Goal: Transaction & Acquisition: Purchase product/service

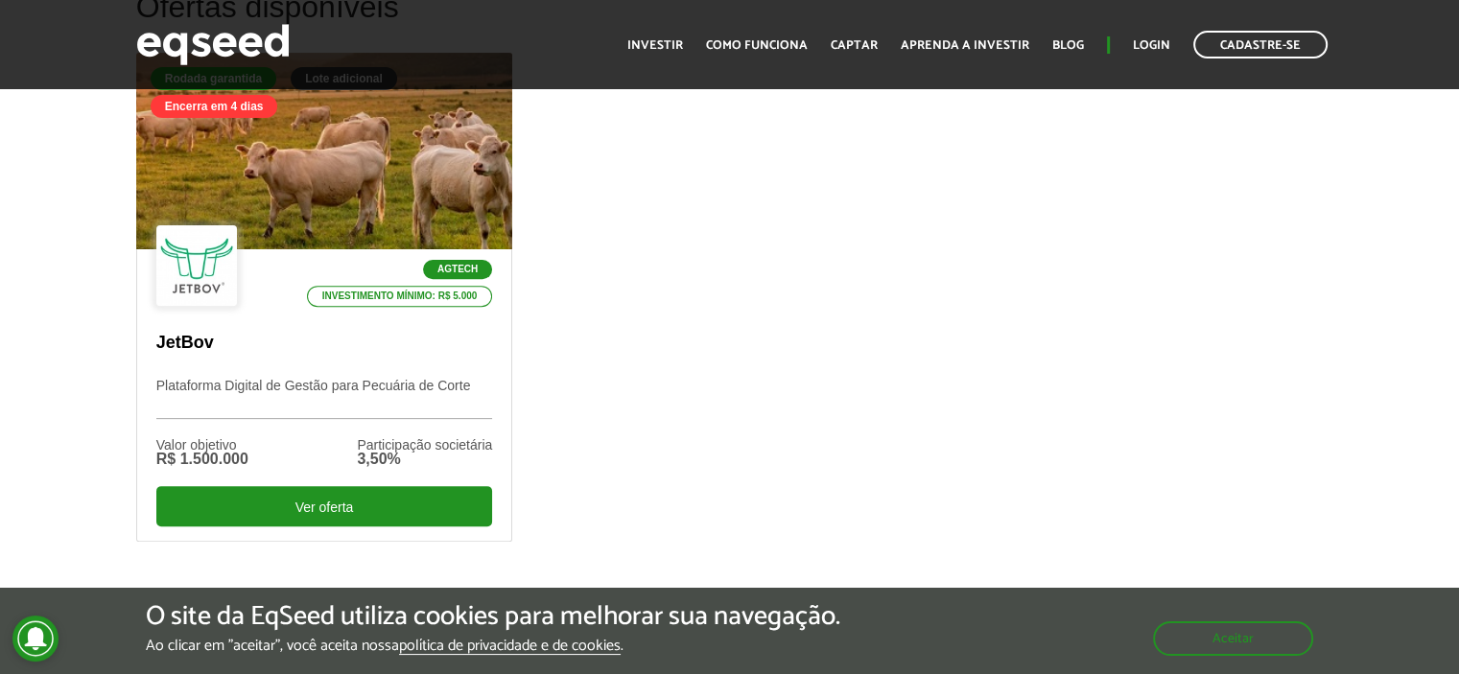
scroll to position [575, 0]
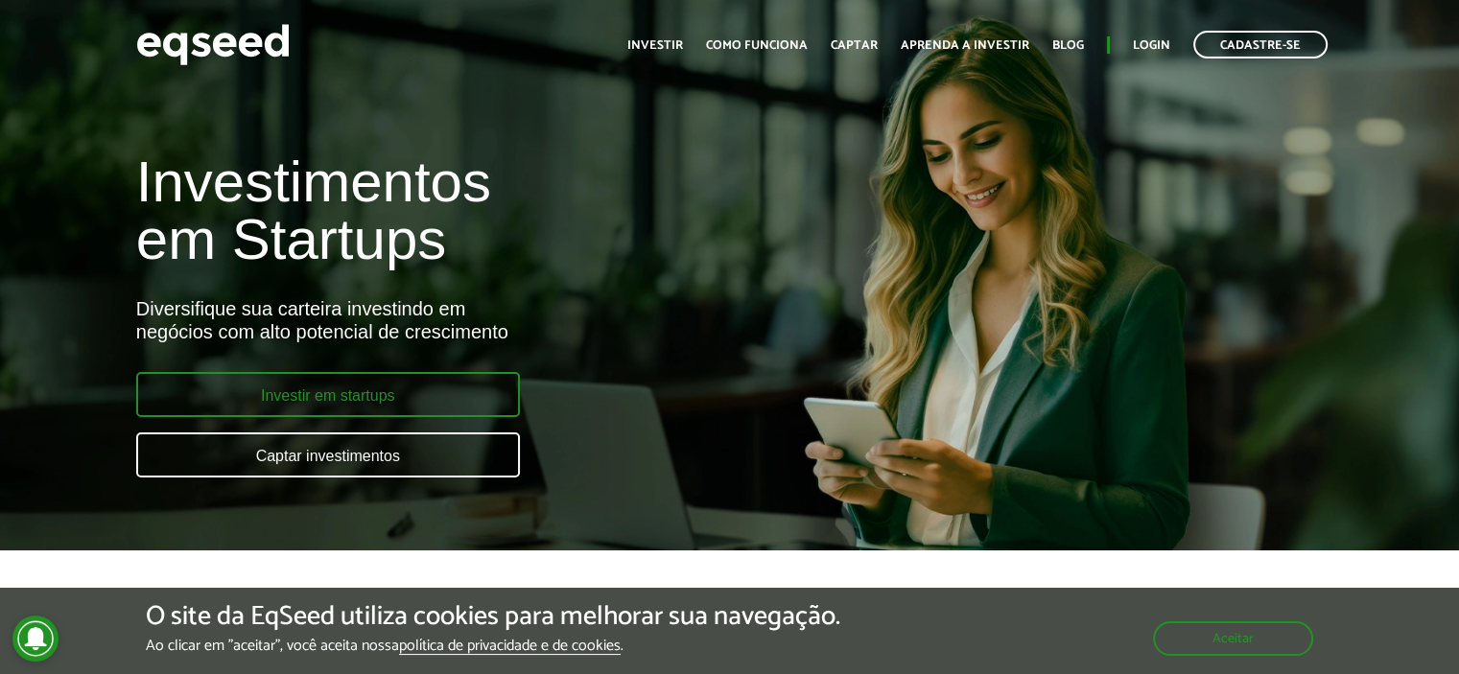
click at [348, 391] on link "Investir em startups" at bounding box center [328, 394] width 384 height 45
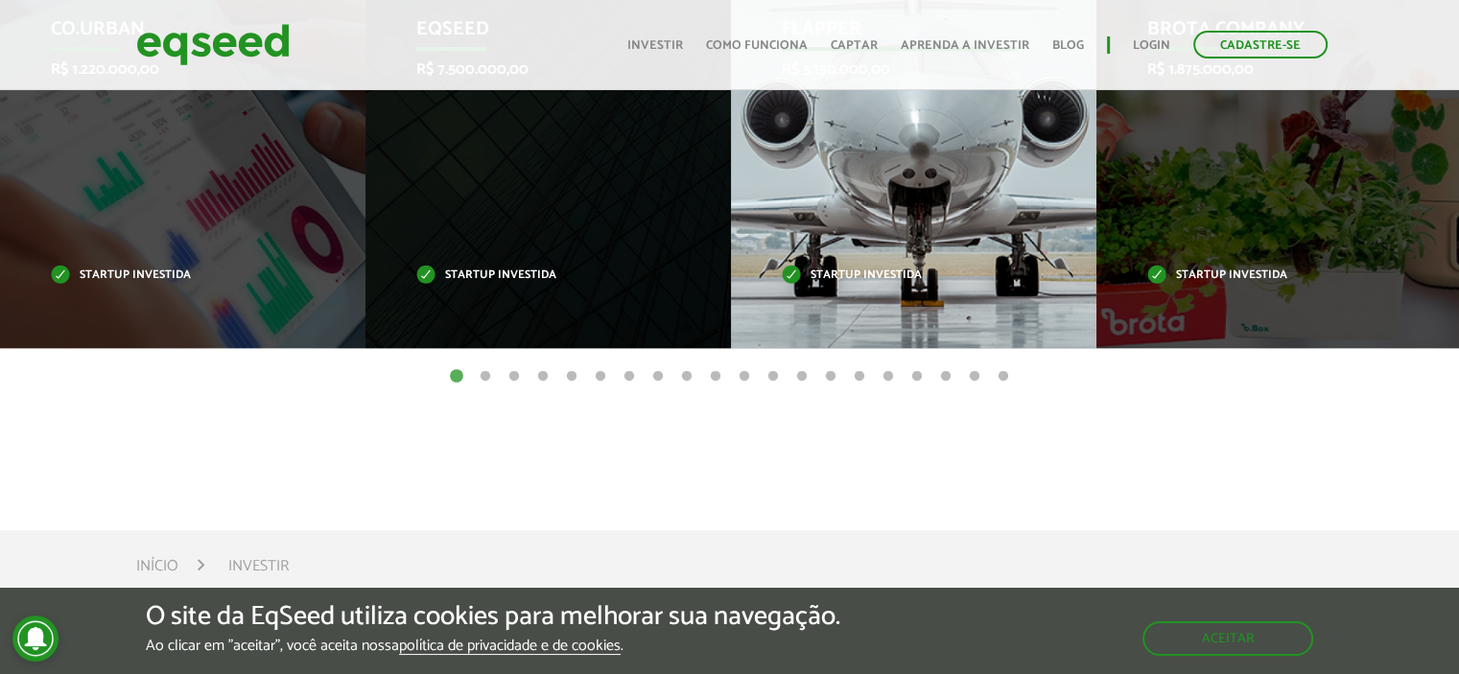
scroll to position [767, 0]
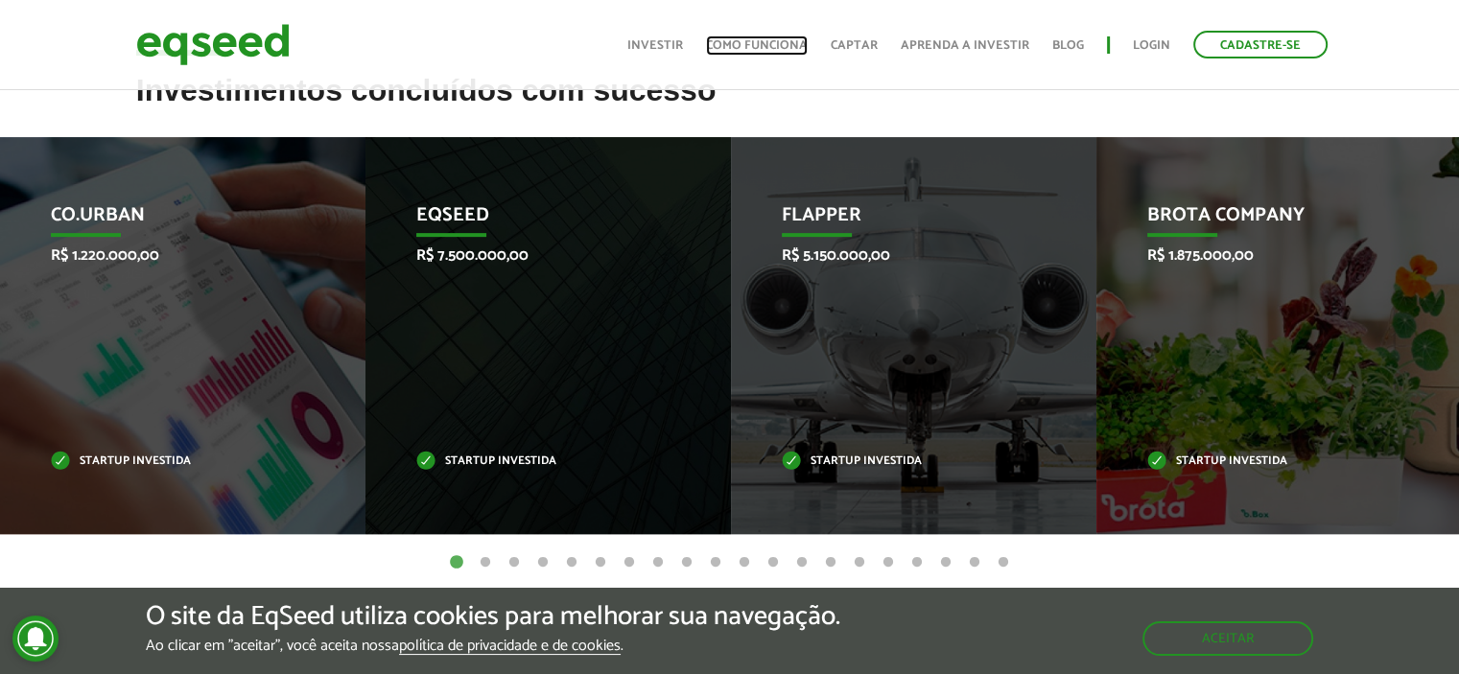
click at [740, 42] on link "Como funciona" at bounding box center [757, 45] width 102 height 12
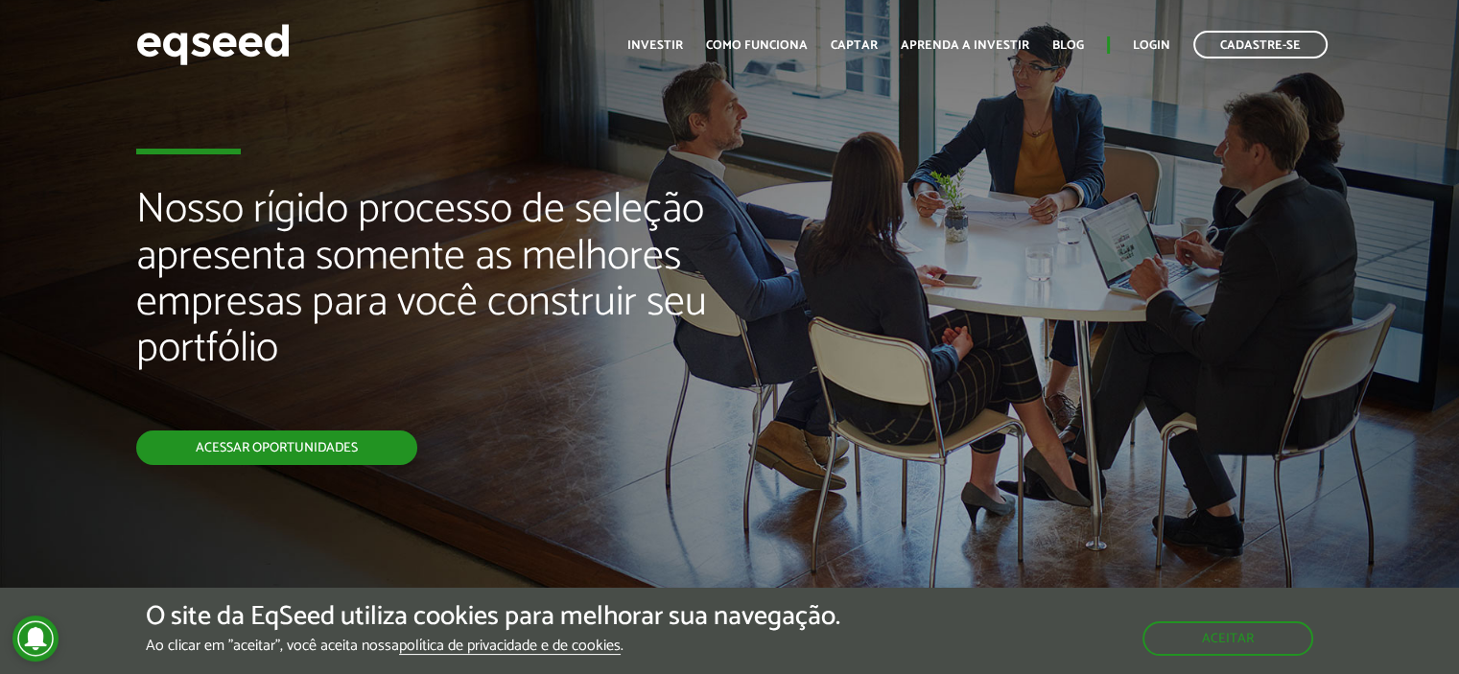
click at [242, 456] on link "Acessar oportunidades" at bounding box center [276, 448] width 281 height 35
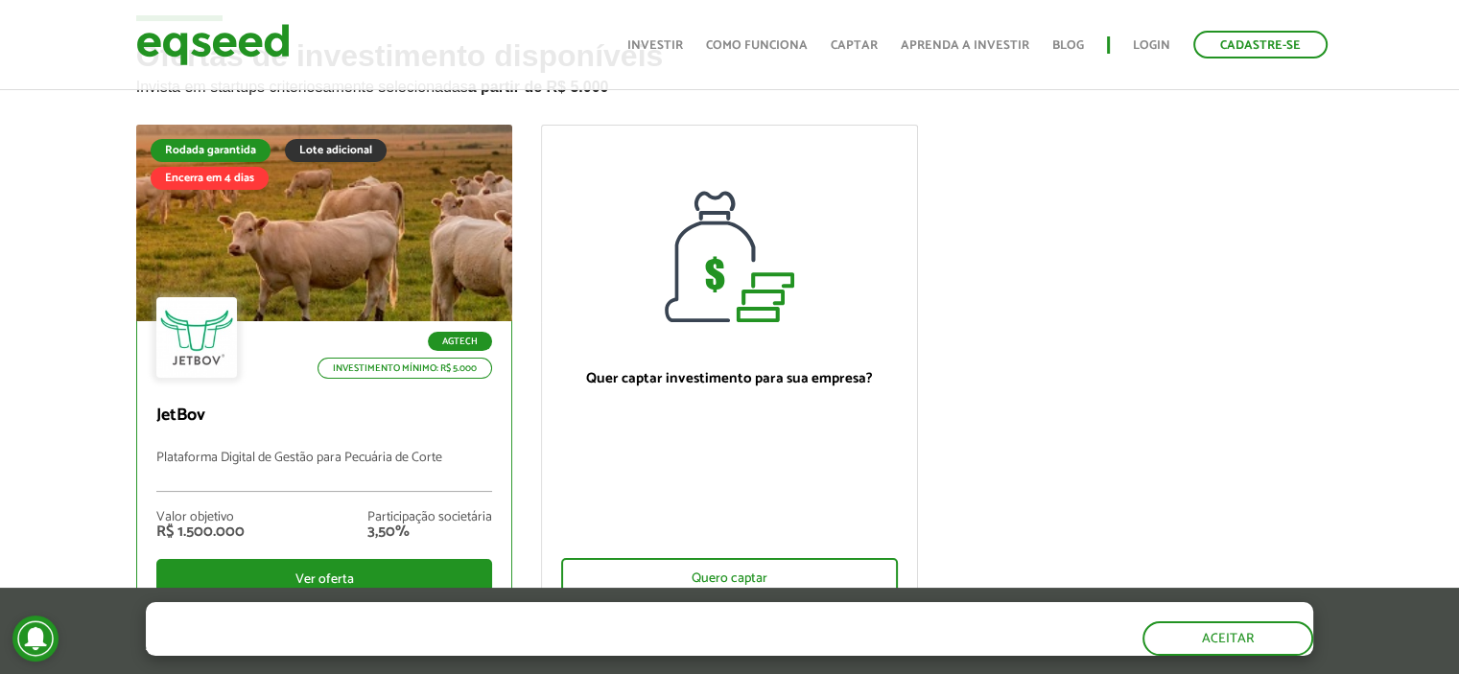
scroll to position [192, 0]
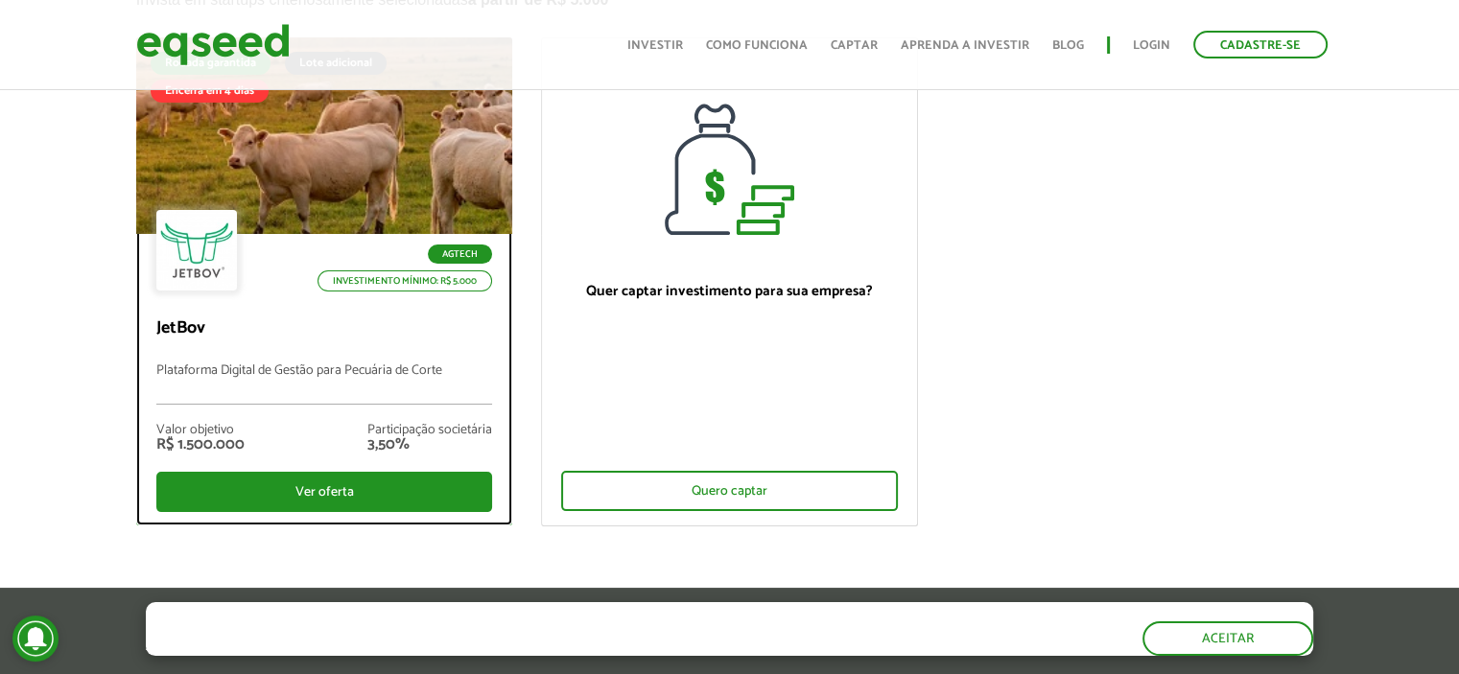
click at [475, 283] on p "Investimento mínimo: R$ 5.000" at bounding box center [404, 280] width 175 height 21
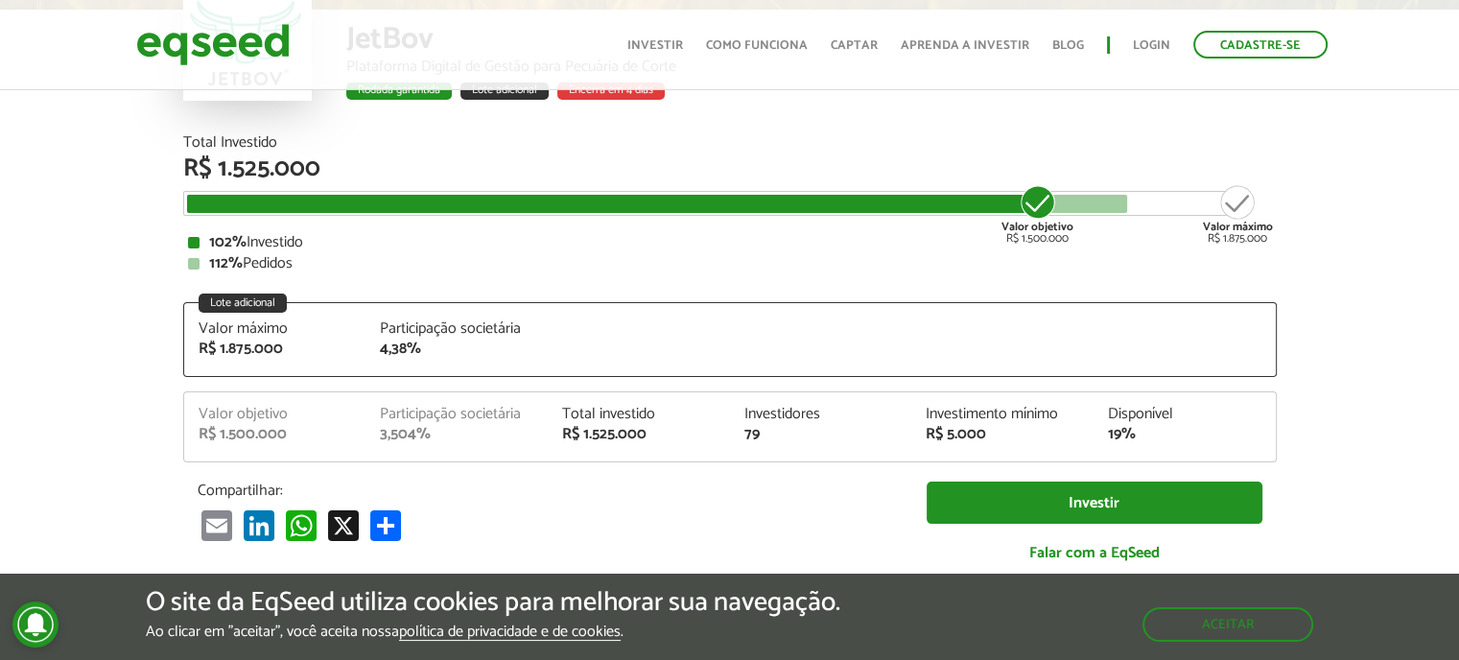
scroll to position [2398, 0]
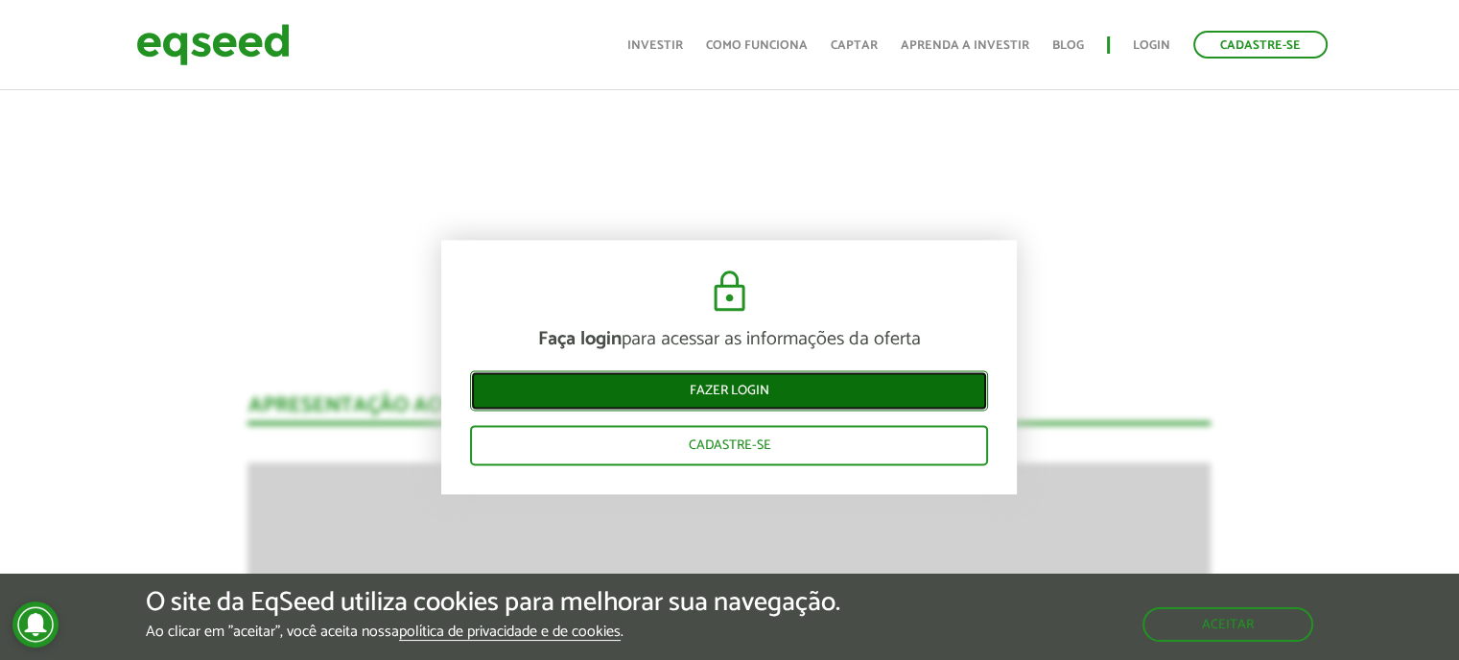
click at [804, 394] on link "Fazer login" at bounding box center [729, 390] width 518 height 40
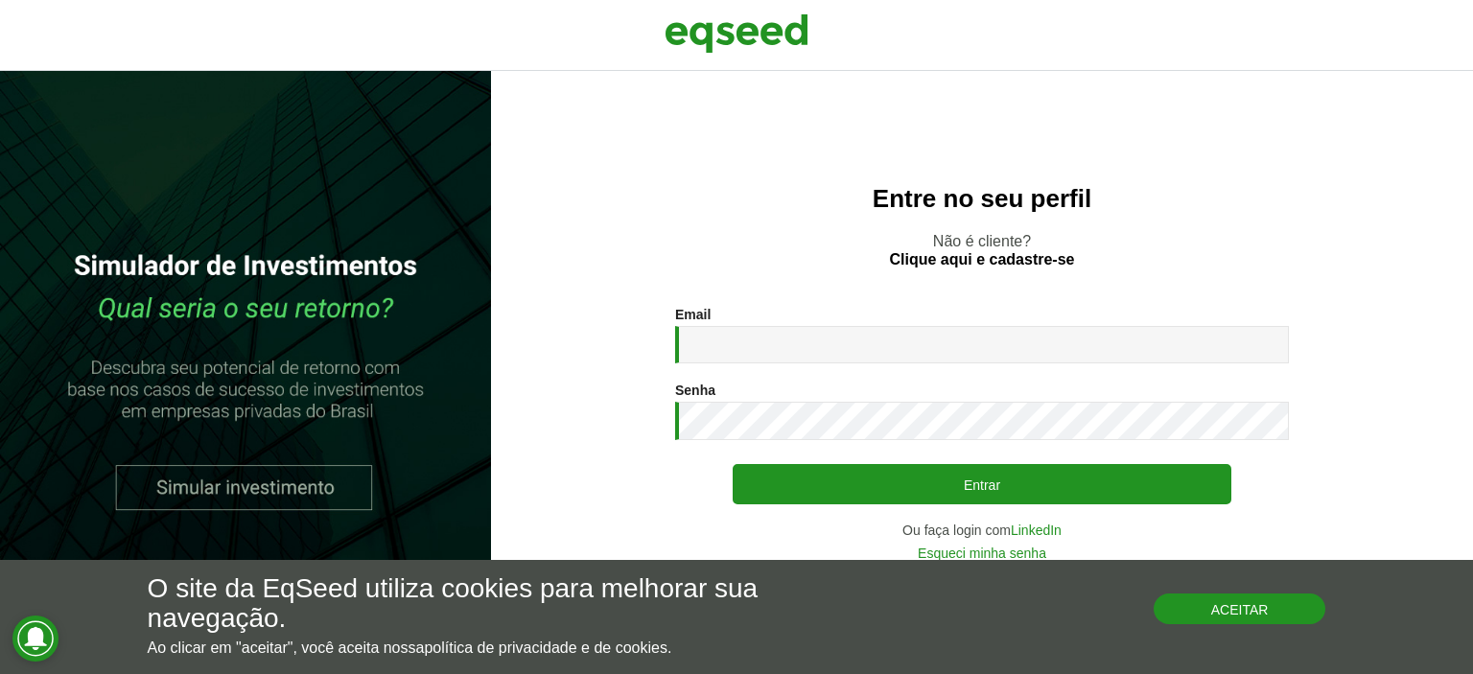
click at [1199, 601] on button "Aceitar" at bounding box center [1240, 609] width 173 height 31
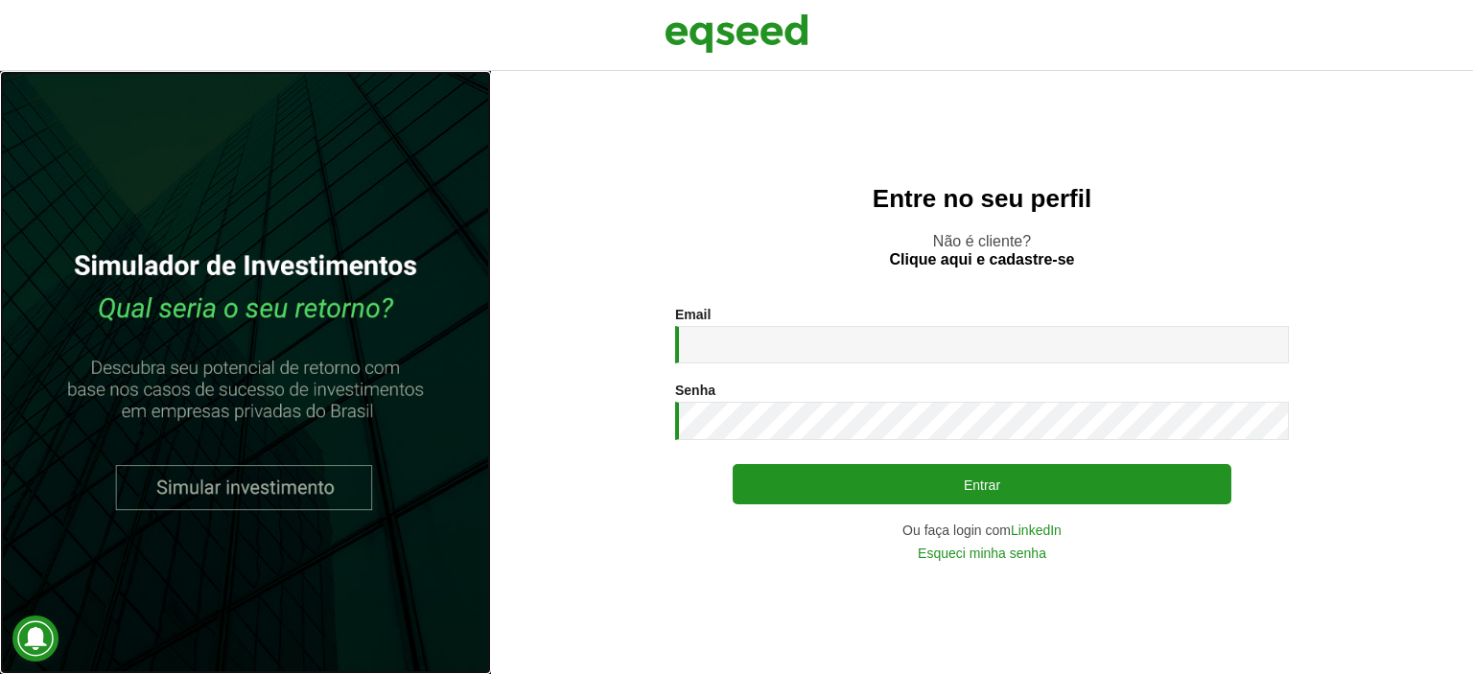
click at [216, 489] on link at bounding box center [245, 372] width 491 height 603
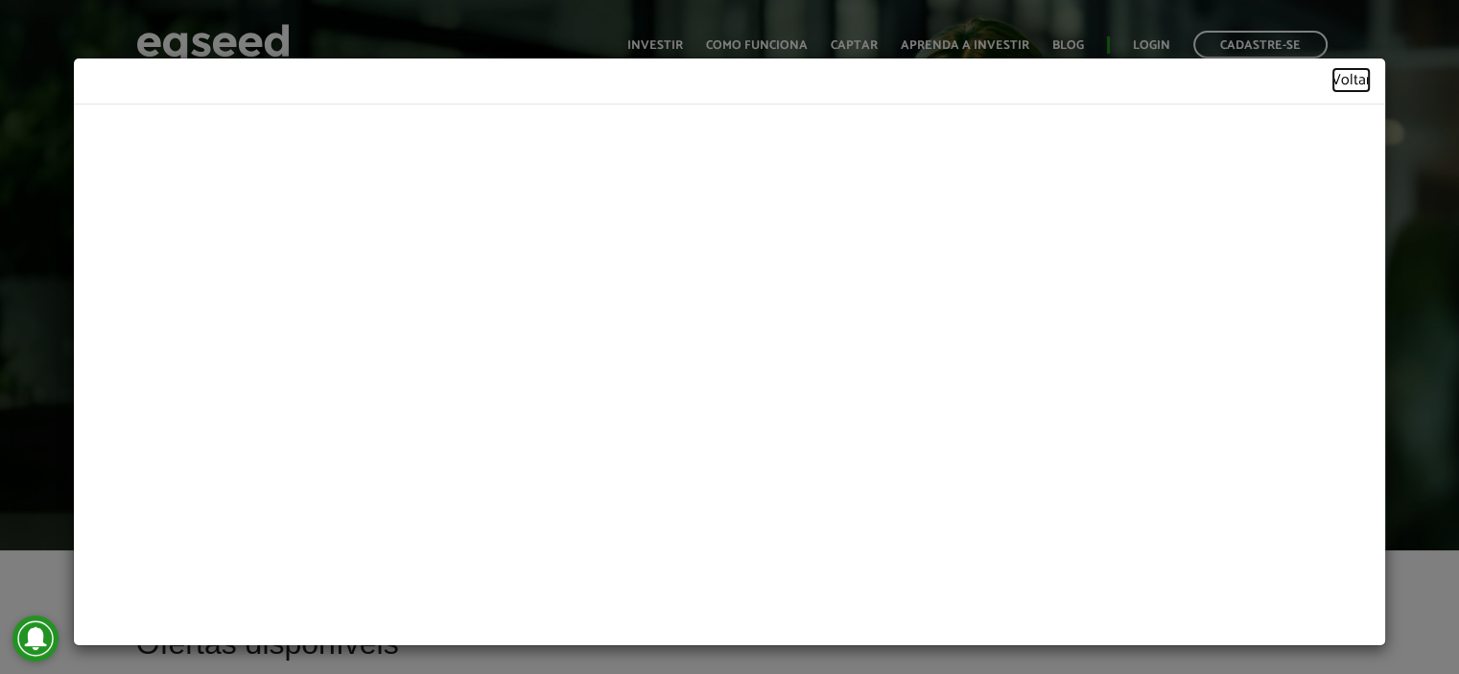
click at [1356, 85] on link "Voltar" at bounding box center [1350, 81] width 39 height 16
